Goal: Information Seeking & Learning: Learn about a topic

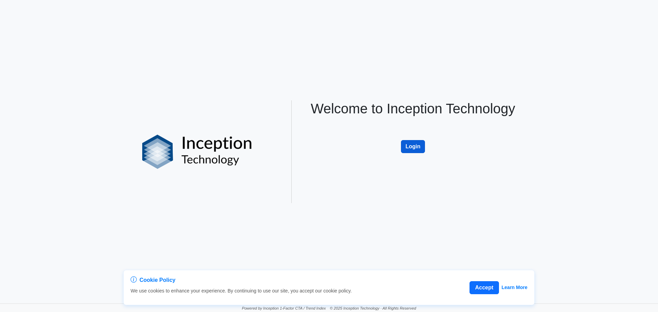
click at [417, 147] on button "Login" at bounding box center [413, 146] width 24 height 13
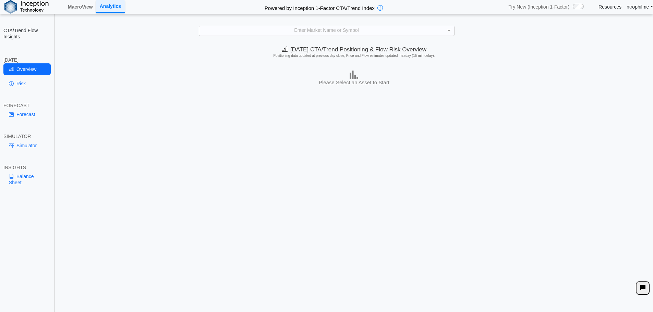
click at [304, 27] on div "**********" at bounding box center [326, 161] width 653 height 323
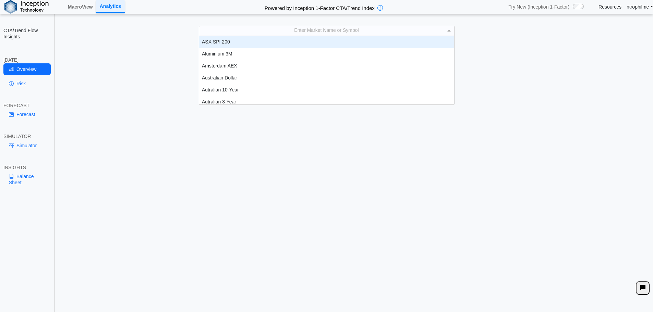
click at [304, 27] on div "Enter Market Name or Symbol" at bounding box center [326, 30] width 255 height 9
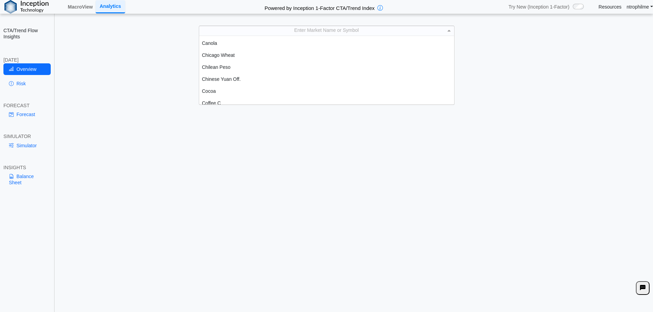
scroll to position [206, 0]
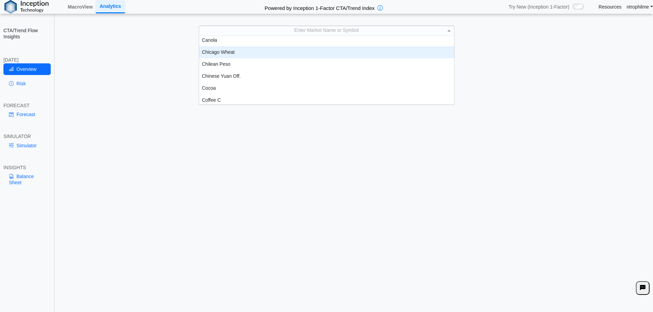
click at [221, 54] on div "Chicago Wheat" at bounding box center [326, 52] width 255 height 12
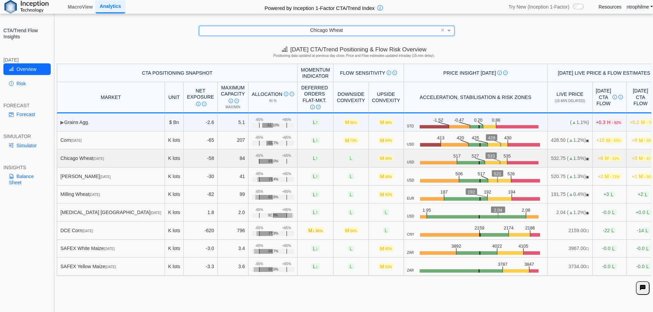
click at [603, 158] on span "M ↑ 82%" at bounding box center [612, 158] width 18 height 6
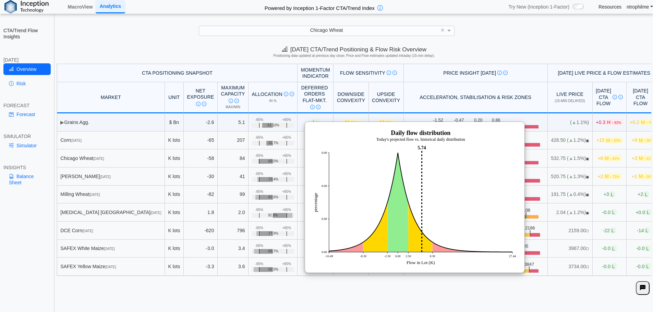
click at [471, 57] on h5 "Positioning data updated at previous day close; Price and Flow estimates update…" at bounding box center [354, 56] width 592 height 4
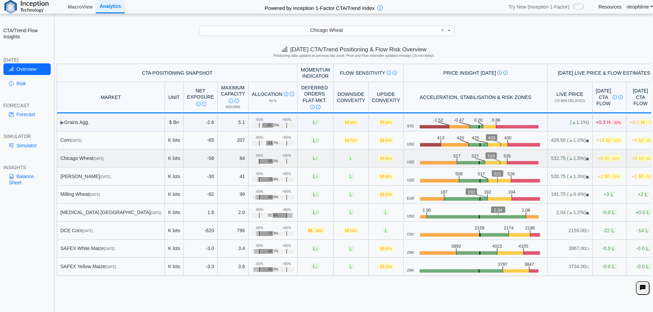
drag, startPoint x: 91, startPoint y: 158, endPoint x: 101, endPoint y: 158, distance: 9.9
click at [101, 158] on div "[GEOGRAPHIC_DATA] Wheat [DATE]" at bounding box center [110, 158] width 101 height 6
drag, startPoint x: 73, startPoint y: 158, endPoint x: 94, endPoint y: 158, distance: 21.3
click at [94, 158] on div "[GEOGRAPHIC_DATA] Wheat [DATE]" at bounding box center [110, 158] width 101 height 6
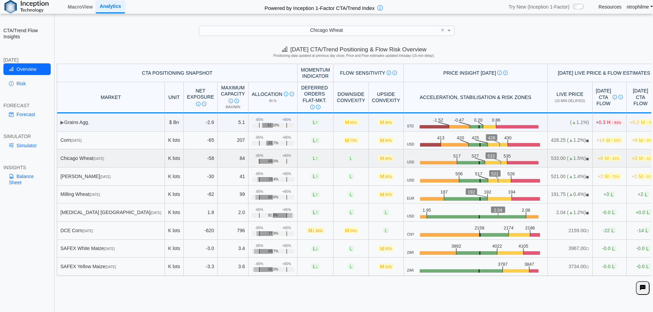
drag, startPoint x: 93, startPoint y: 158, endPoint x: 105, endPoint y: 158, distance: 12.7
click at [105, 158] on div "[GEOGRAPHIC_DATA] Wheat [DATE]" at bounding box center [110, 158] width 101 height 6
click at [610, 157] on span "↑ 79%" at bounding box center [615, 159] width 10 height 4
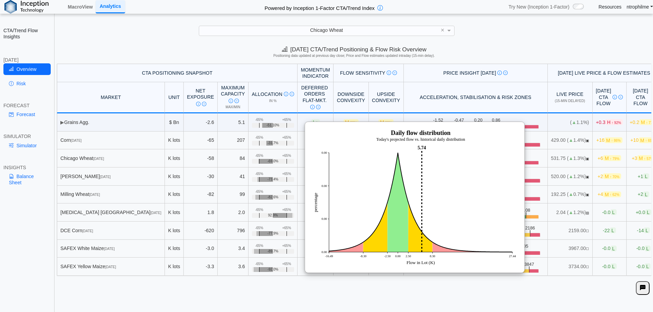
click at [523, 47] on div "[DATE] CTA/Trend Positioning & Flow Risk Overview Positioning data updated at p…" at bounding box center [354, 53] width 598 height 21
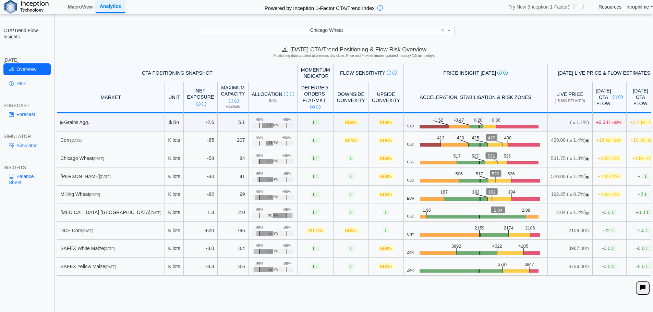
click at [313, 31] on span "Chicago Wheat" at bounding box center [326, 29] width 33 height 5
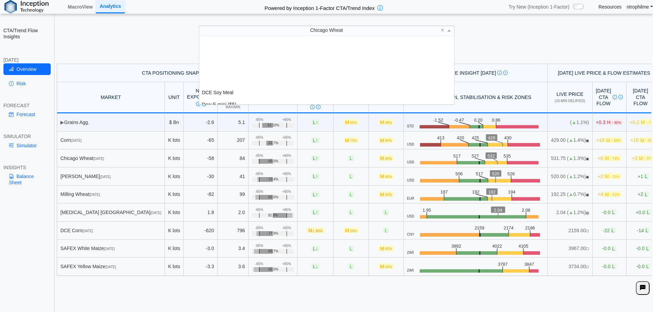
scroll to position [430, 0]
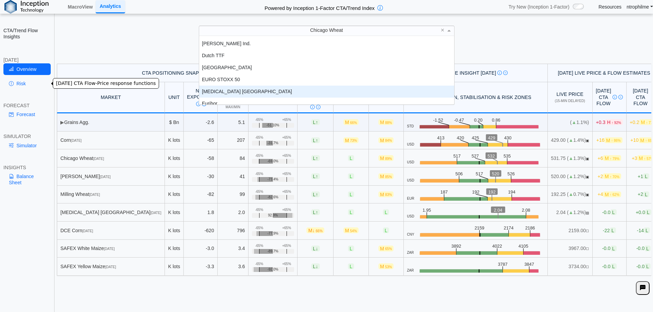
click at [28, 83] on link "Risk" at bounding box center [26, 84] width 47 height 12
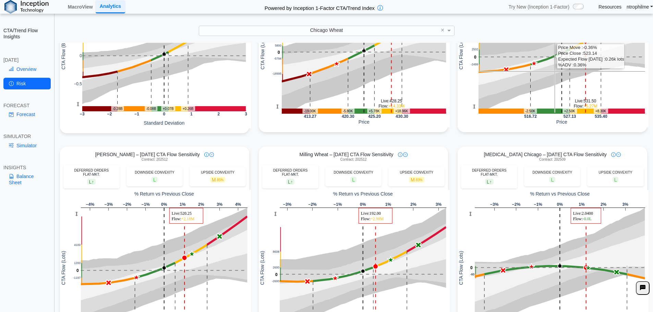
scroll to position [0, 0]
